Goal: Transaction & Acquisition: Purchase product/service

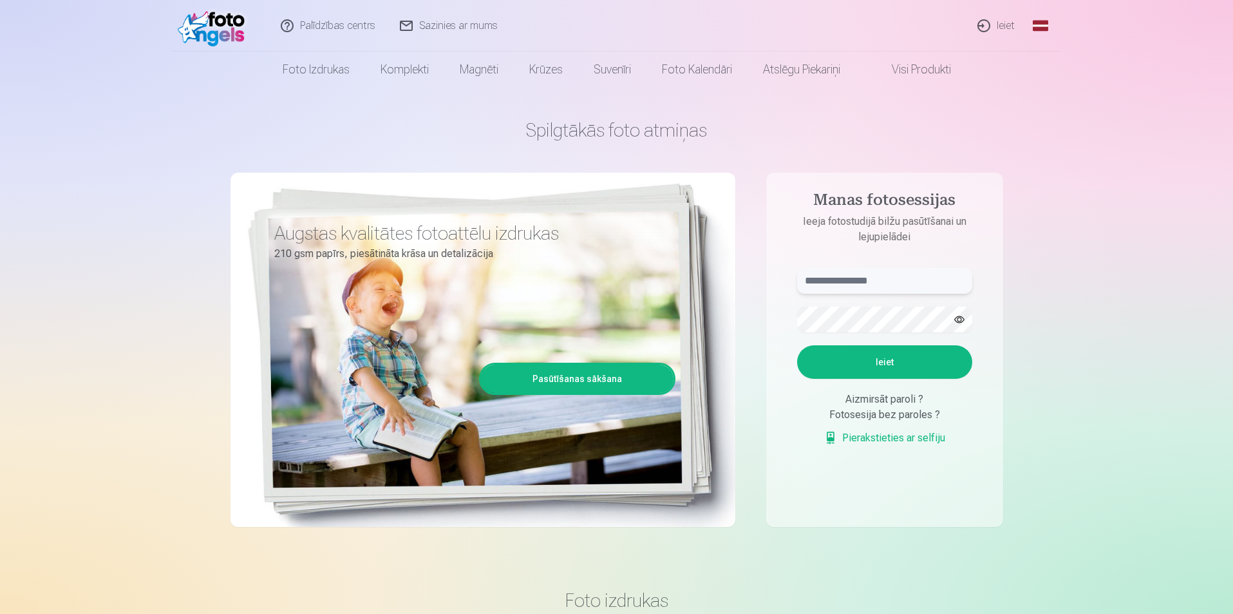
click at [846, 275] on input "text" at bounding box center [884, 281] width 175 height 26
type input "**********"
click at [894, 367] on button "Ieiet" at bounding box center [884, 361] width 175 height 33
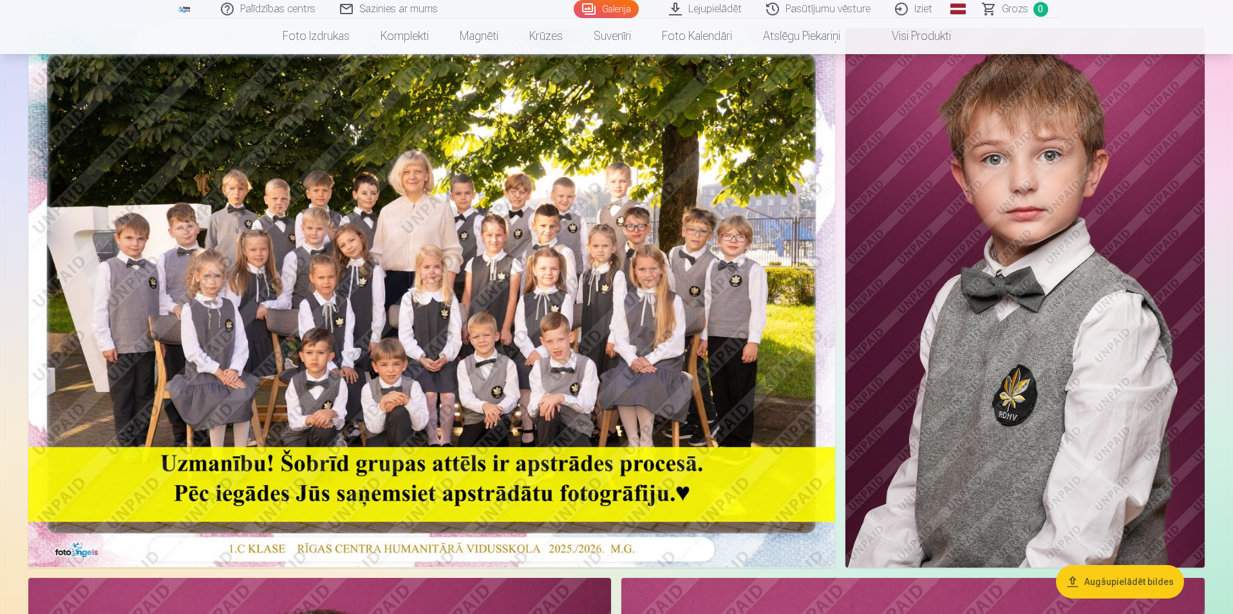
scroll to position [129, 0]
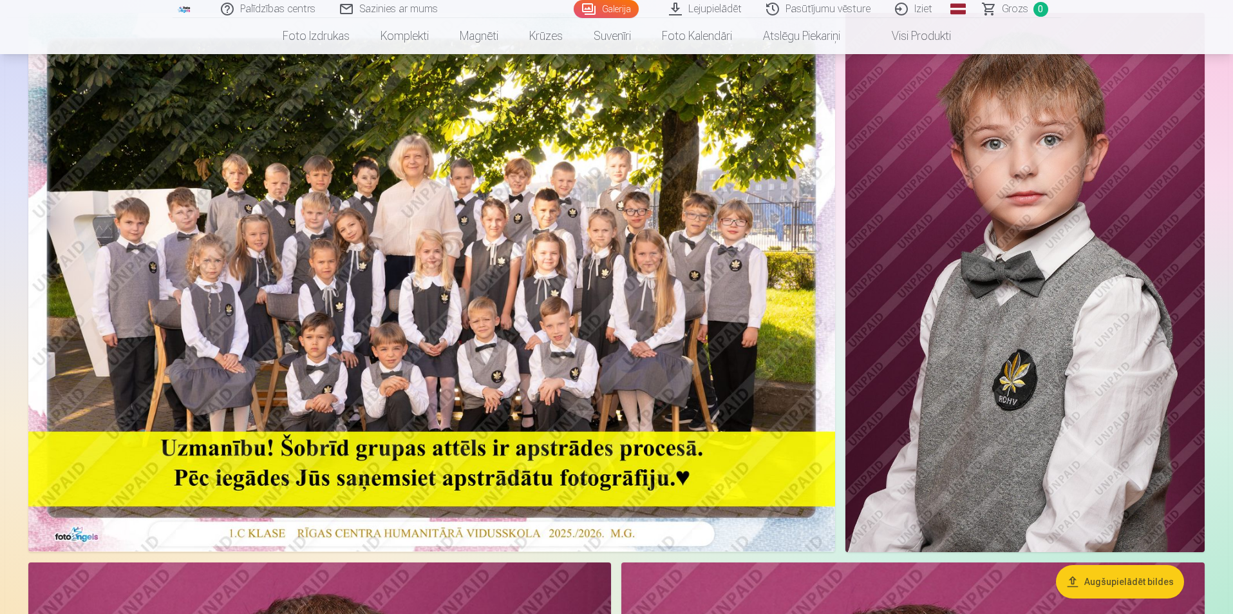
click at [494, 228] on img at bounding box center [431, 282] width 807 height 538
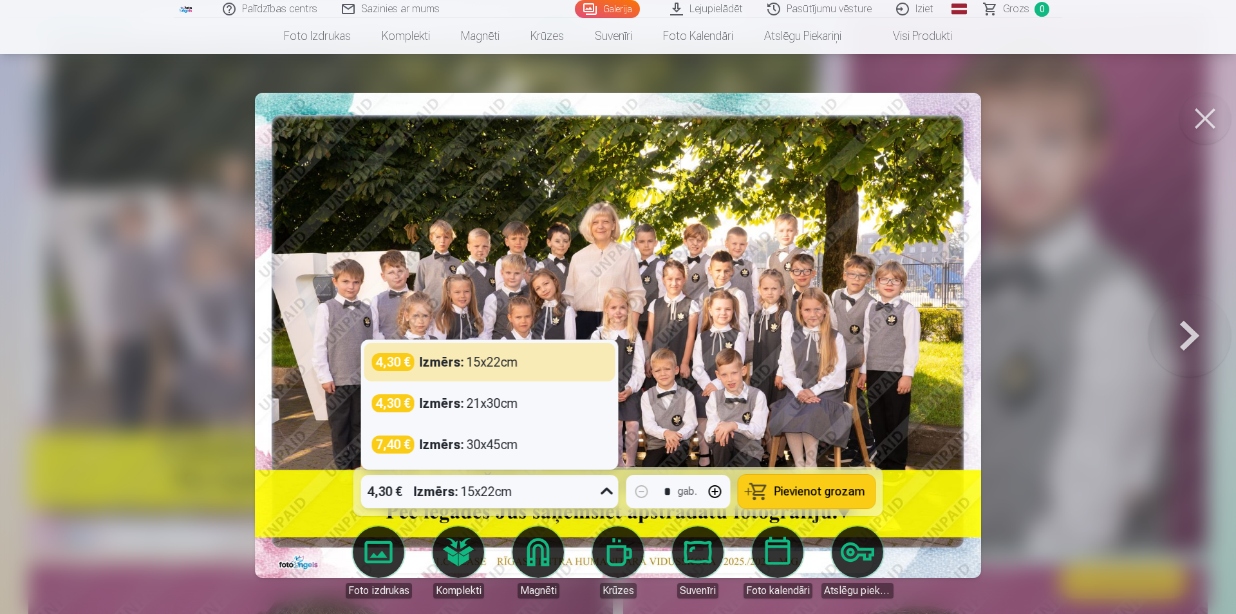
click at [608, 492] on icon at bounding box center [607, 491] width 21 height 21
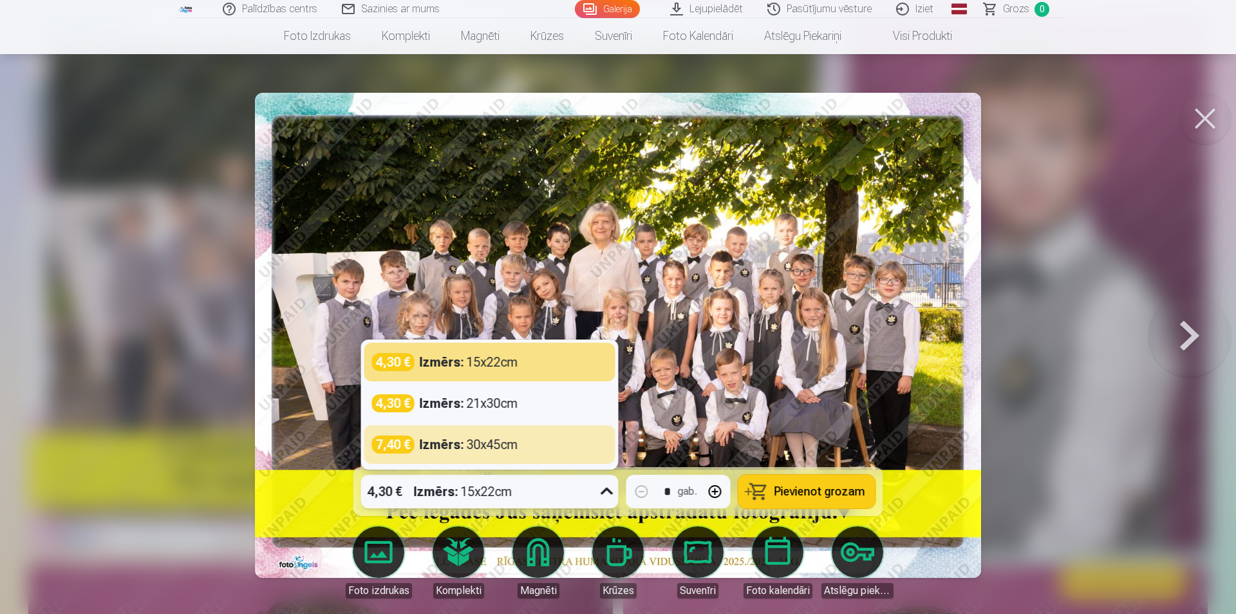
click at [824, 494] on span "Pievienot grozam" at bounding box center [819, 491] width 91 height 12
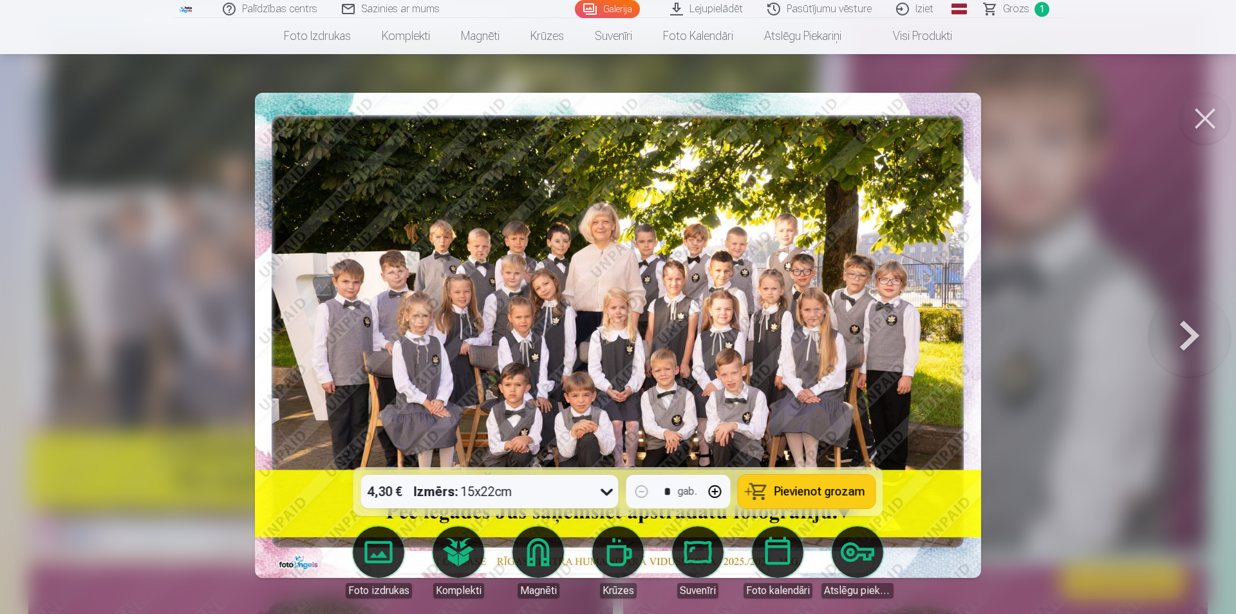
click at [1204, 115] on button at bounding box center [1205, 119] width 52 height 52
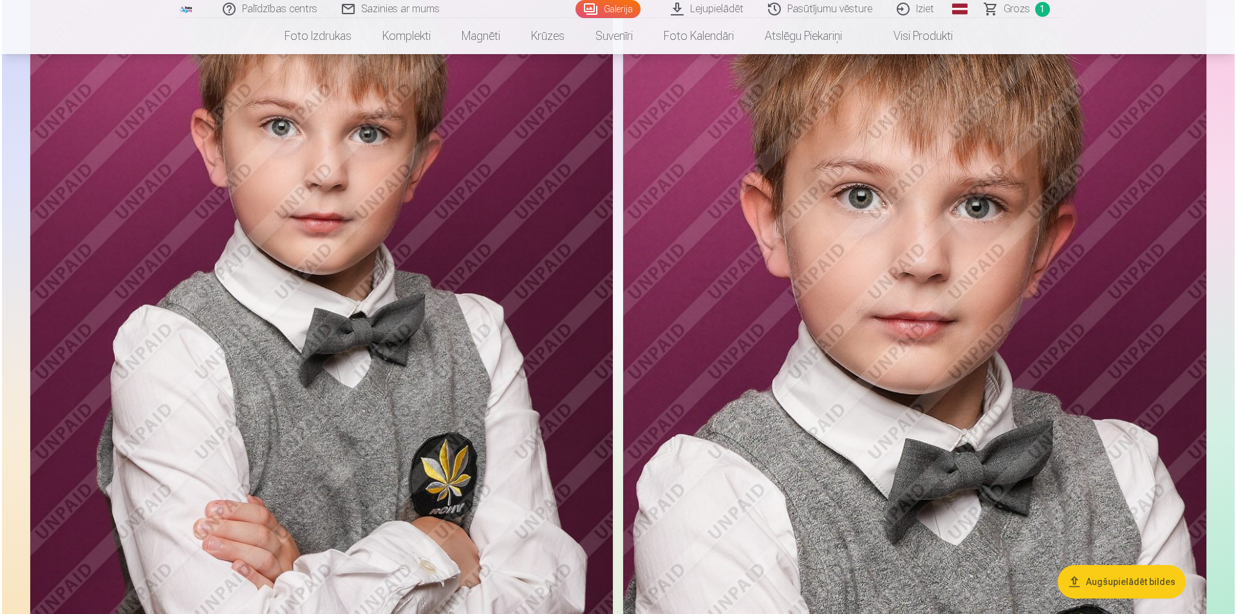
scroll to position [708, 0]
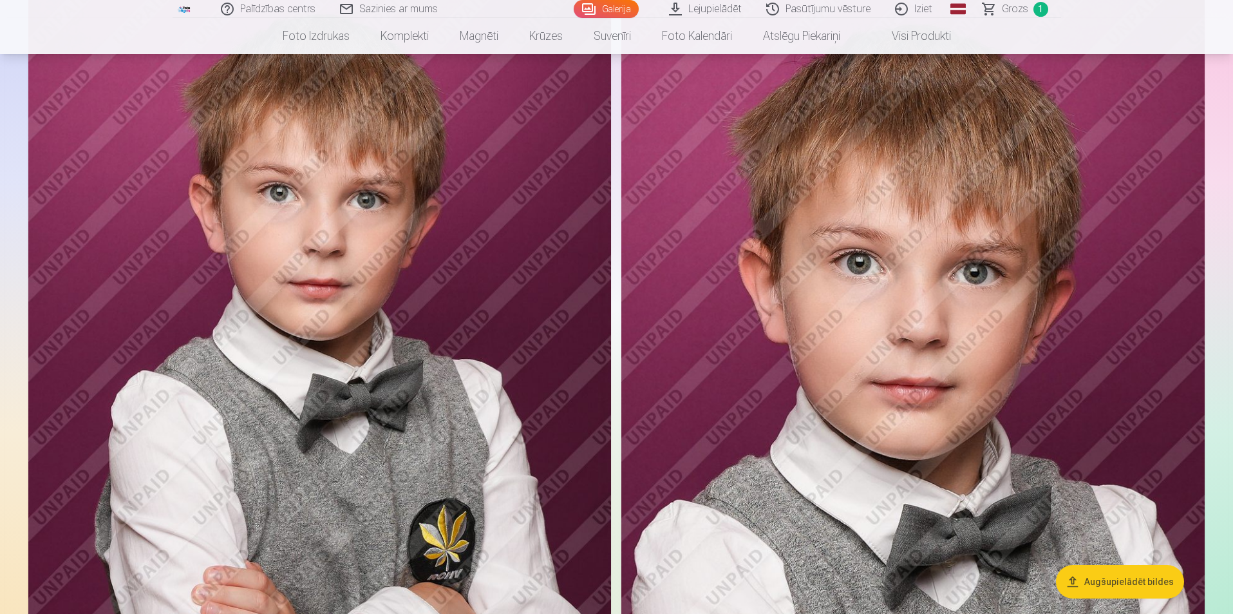
click at [474, 338] on img at bounding box center [319, 420] width 583 height 875
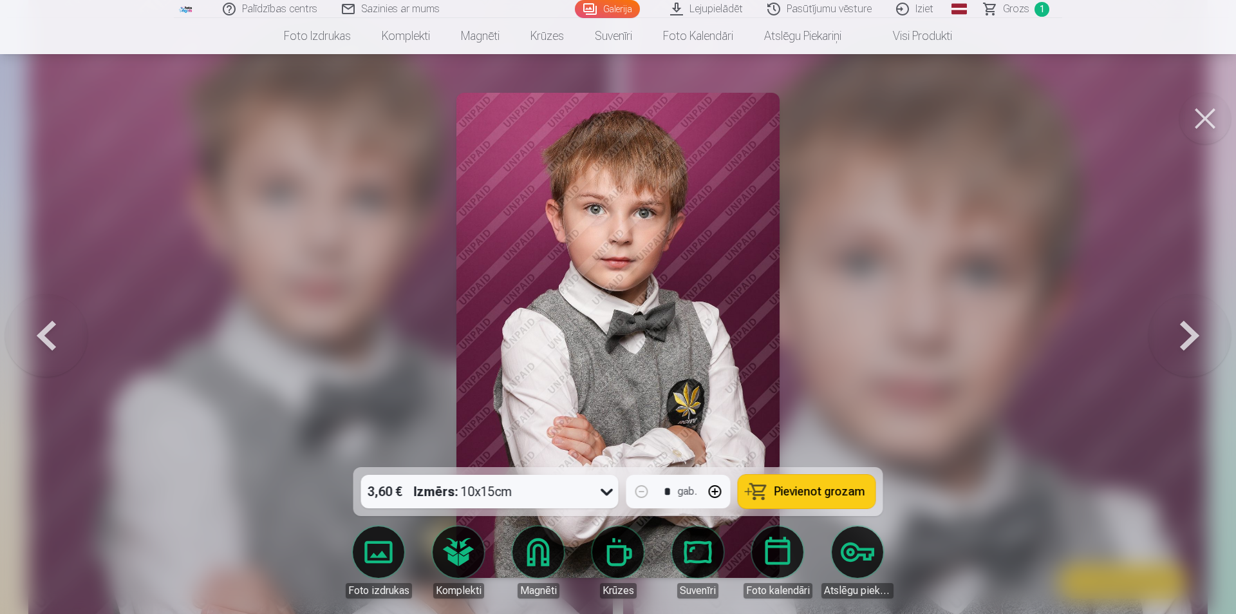
click at [608, 491] on icon at bounding box center [607, 491] width 21 height 21
click at [798, 493] on span "Pievienot grozam" at bounding box center [819, 491] width 91 height 12
click at [1206, 111] on button at bounding box center [1205, 119] width 52 height 52
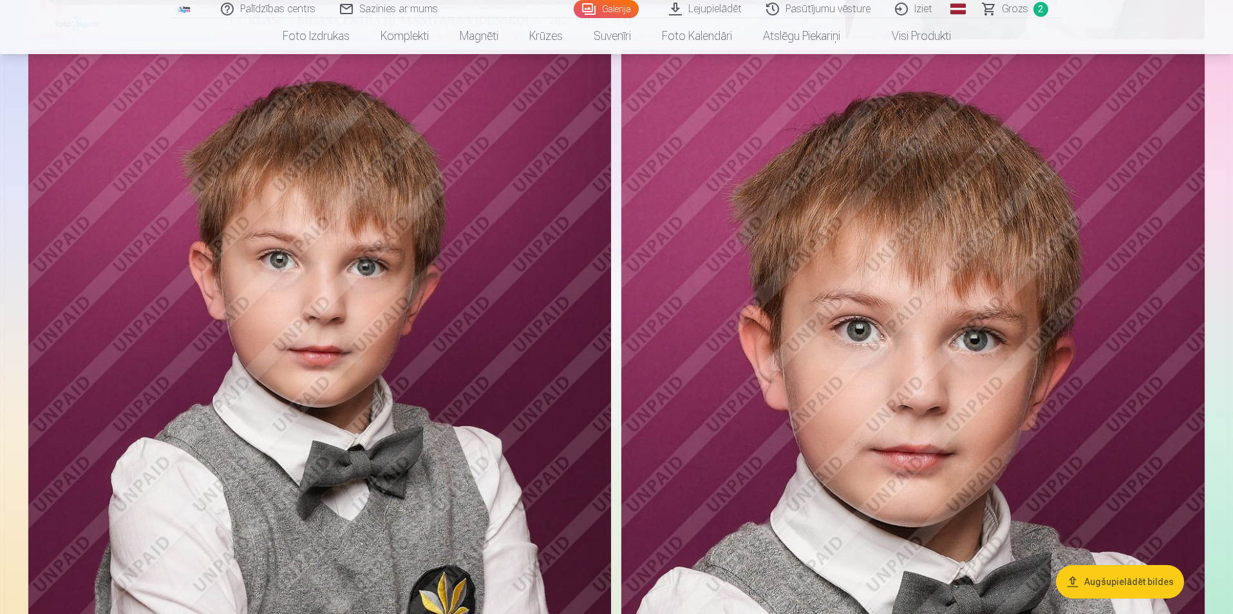
scroll to position [578, 0]
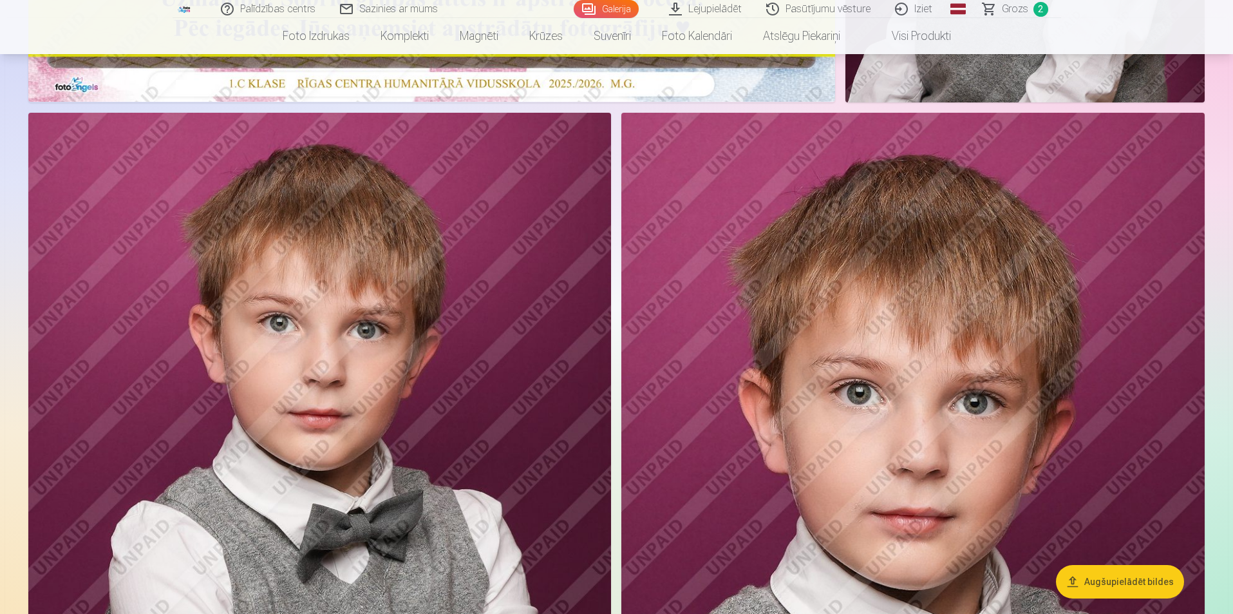
click at [983, 338] on img at bounding box center [912, 550] width 583 height 875
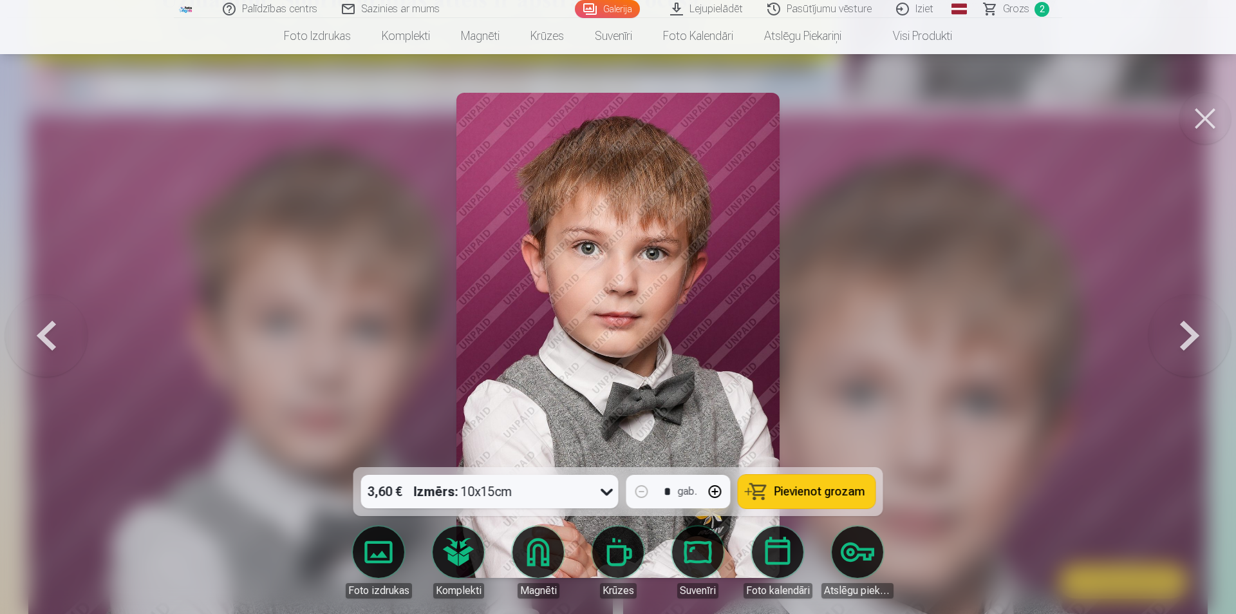
click at [769, 480] on button "Pievienot grozam" at bounding box center [806, 490] width 137 height 33
click at [1199, 109] on button at bounding box center [1205, 119] width 52 height 52
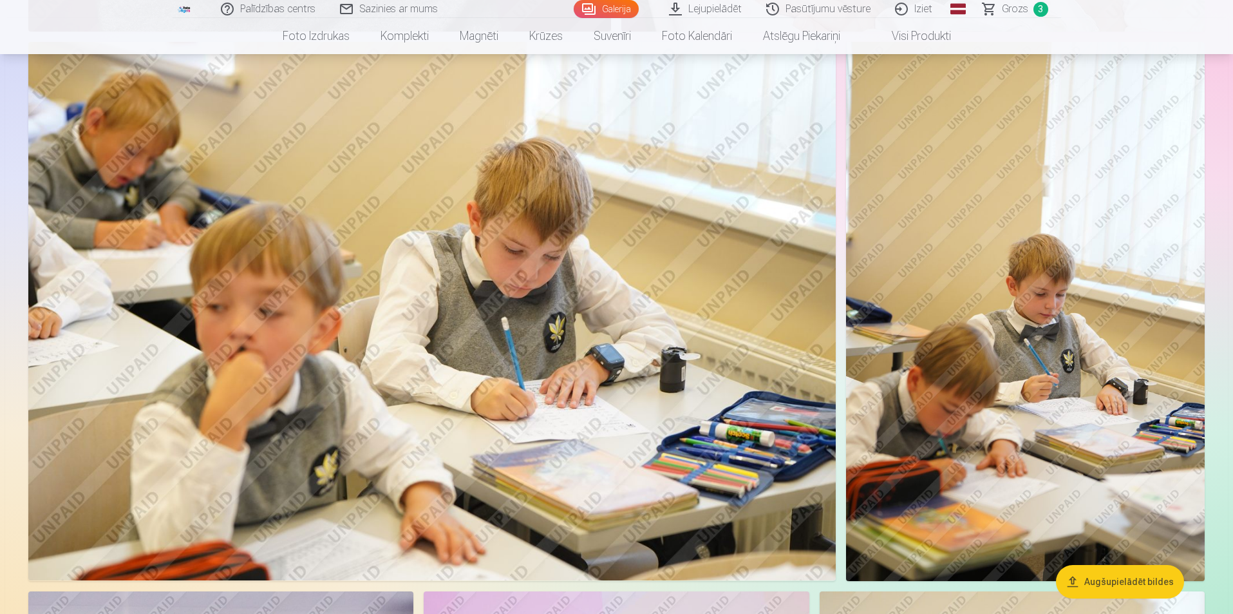
scroll to position [1544, 0]
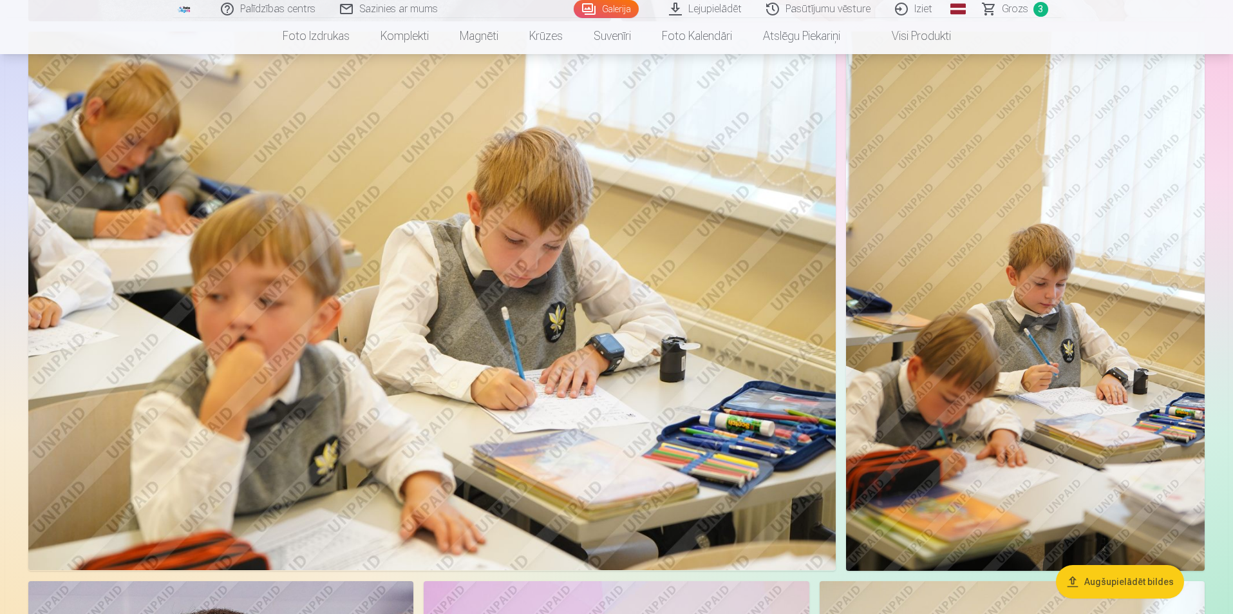
click at [736, 330] on img at bounding box center [431, 301] width 807 height 538
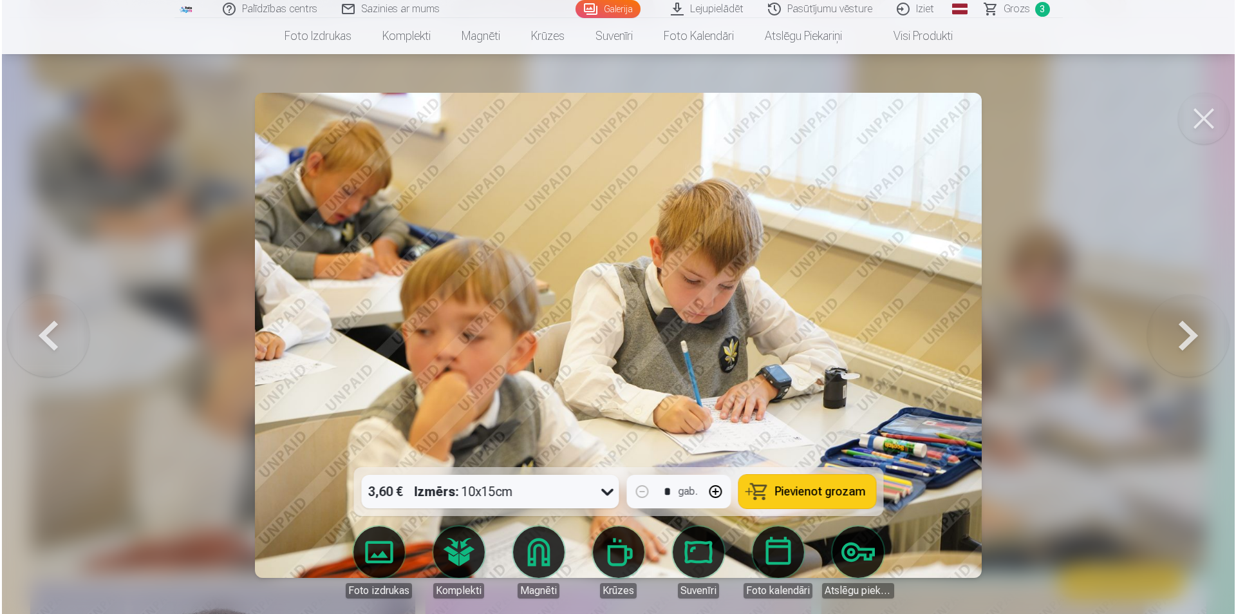
scroll to position [1545, 0]
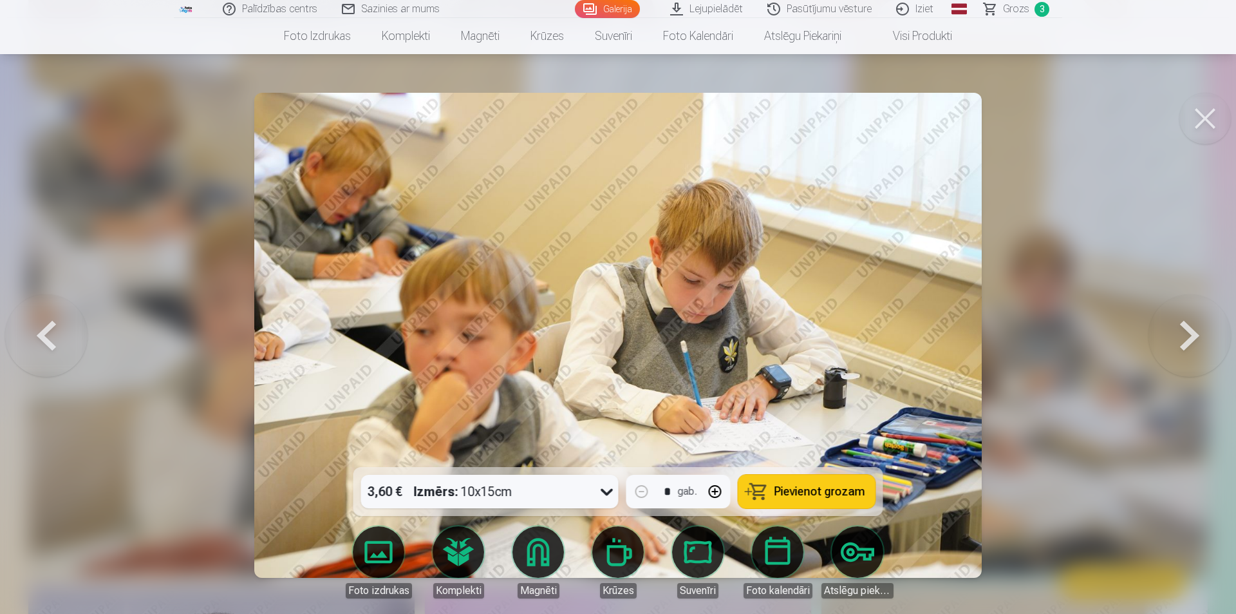
click at [825, 497] on span "Pievienot grozam" at bounding box center [819, 491] width 91 height 12
click at [1208, 105] on button at bounding box center [1205, 119] width 52 height 52
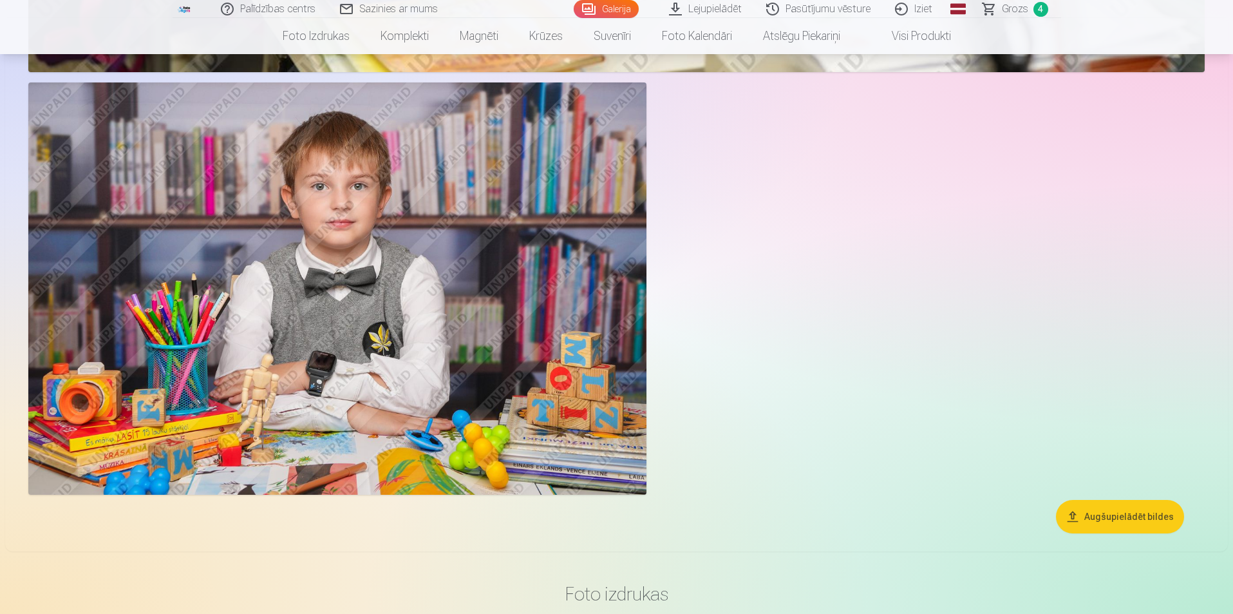
scroll to position [3990, 0]
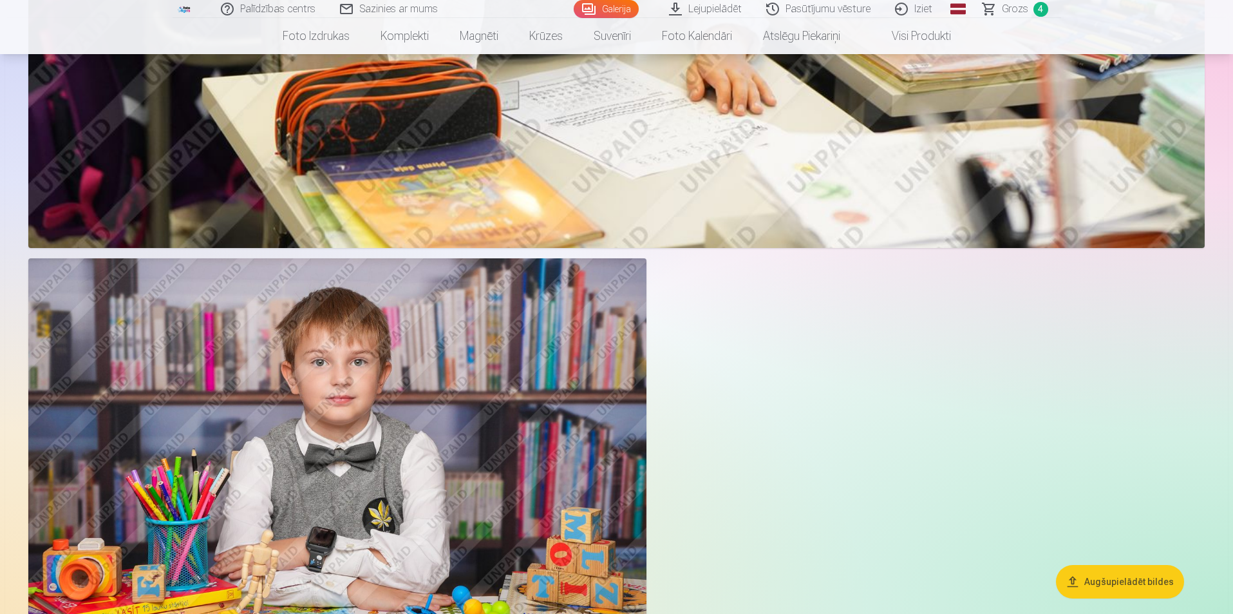
click at [447, 406] on img at bounding box center [337, 464] width 618 height 412
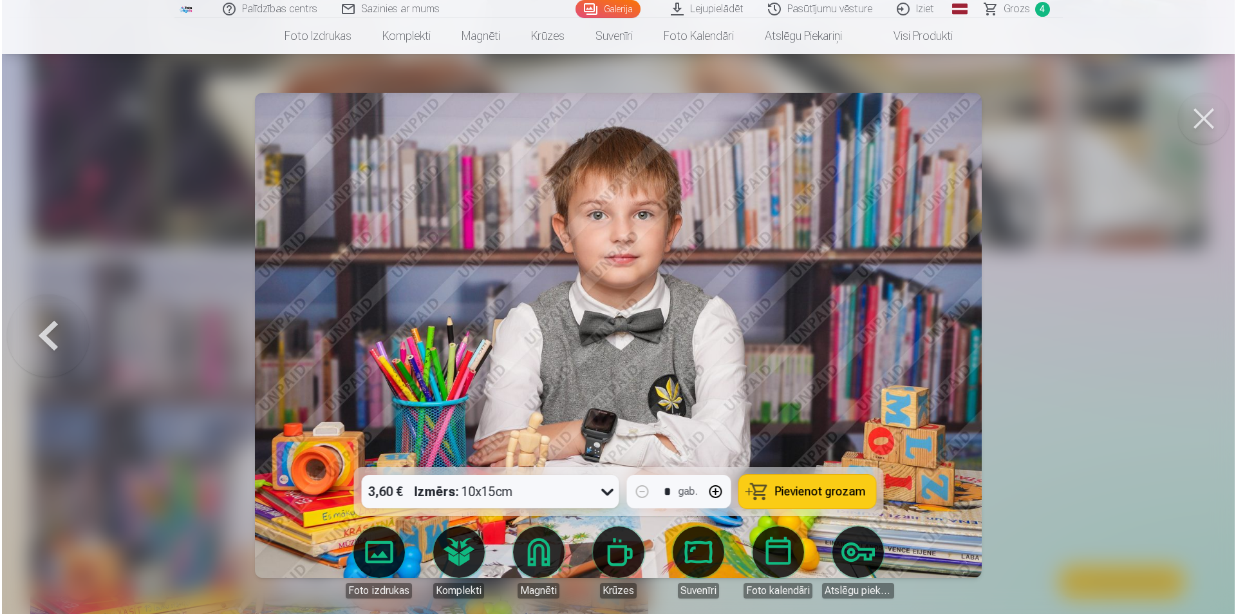
scroll to position [3805, 0]
click at [836, 485] on span "Pievienot grozam" at bounding box center [819, 491] width 91 height 12
click at [402, 9] on link "Sazinies ar mums" at bounding box center [391, 9] width 122 height 18
